Goal: Transaction & Acquisition: Purchase product/service

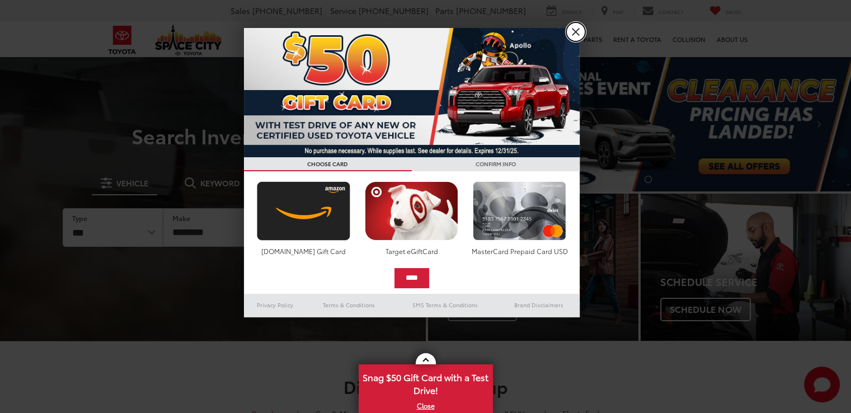
click at [567, 35] on link "X" at bounding box center [575, 31] width 19 height 19
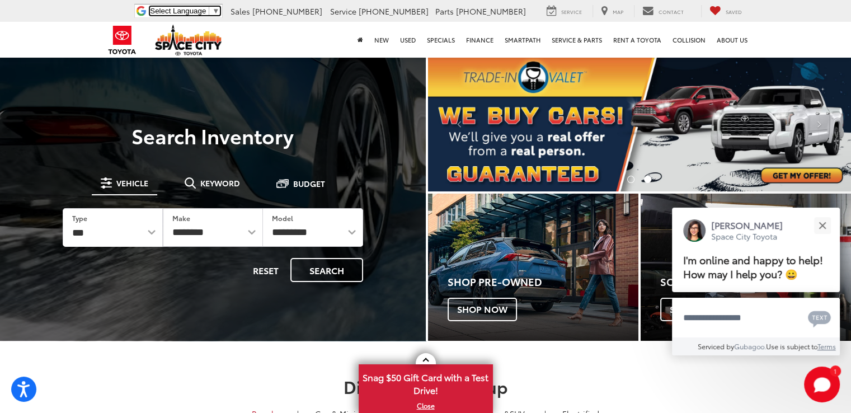
click at [206, 14] on span "Select Language" at bounding box center [178, 11] width 56 height 8
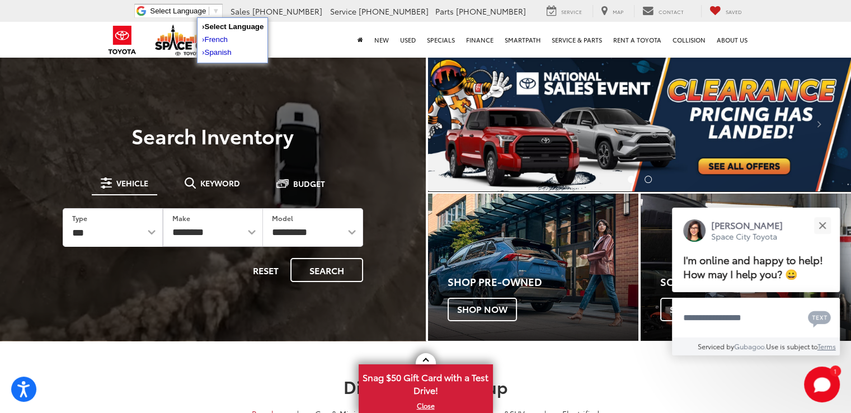
click at [740, 167] on img "carousel slide number 1 of 2" at bounding box center [640, 123] width 424 height 135
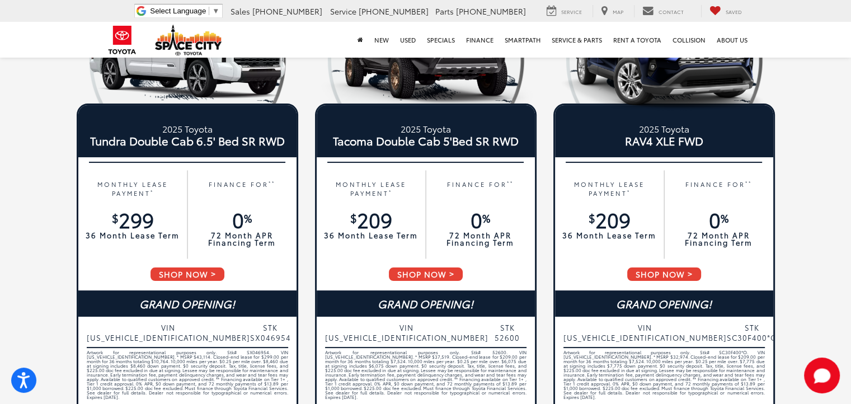
scroll to position [112, 0]
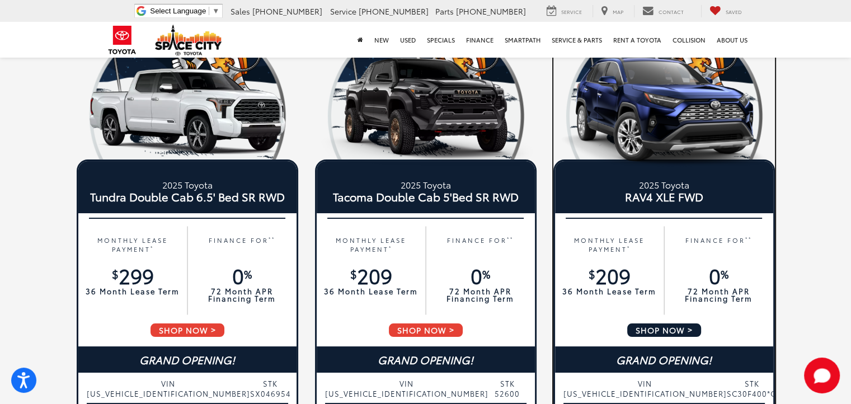
click at [648, 327] on span "SHOP NOW" at bounding box center [664, 330] width 76 height 16
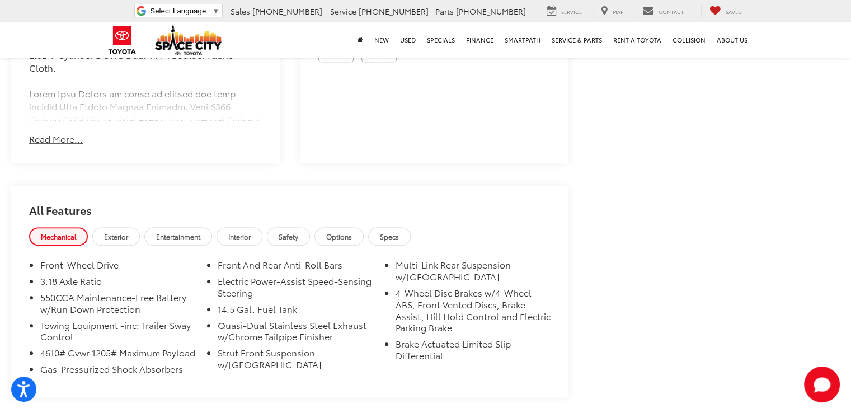
scroll to position [951, 0]
